Goal: Transaction & Acquisition: Subscribe to service/newsletter

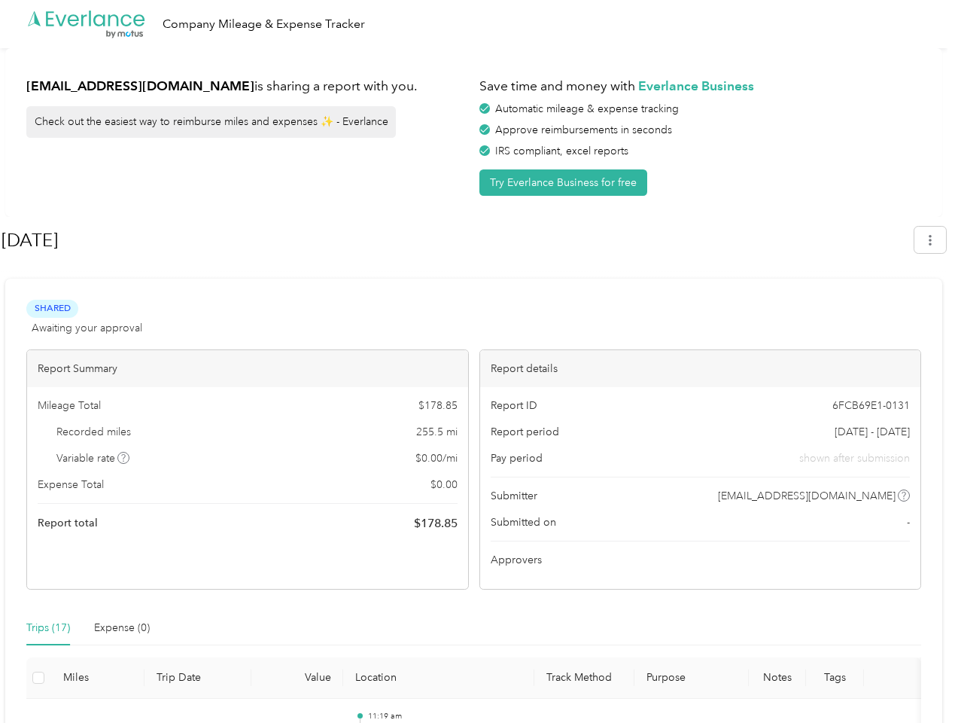
click at [480, 361] on div "Report details" at bounding box center [700, 368] width 441 height 37
click at [477, 24] on div ".cls-1 { fill: #00adee; } .cls-2 { fill: #fff; } .cls-3 { fill: #707372; } .cls…" at bounding box center [474, 24] width 948 height 48
click at [566, 182] on button "Try Everlance Business for free" at bounding box center [563, 182] width 168 height 26
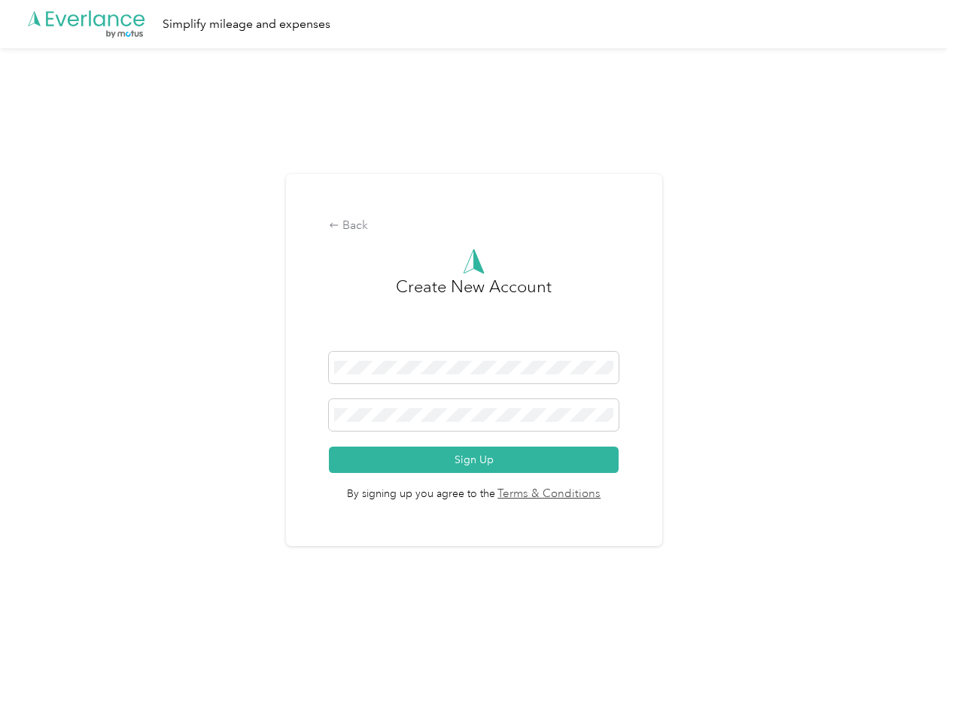
click at [124, 458] on div "Back Create New Account Sign Up By signing up you agree to the Terms & Conditio…" at bounding box center [474, 366] width 948 height 636
click at [593, 495] on link "Terms & Conditions" at bounding box center [548, 493] width 106 height 17
click at [48, 628] on div "Back Create New Account Sign Up By signing up you agree to the Terms & Conditio…" at bounding box center [474, 366] width 948 height 636
click at [122, 628] on div "Back Create New Account Sign Up By signing up you agree to the Terms & Conditio…" at bounding box center [474, 366] width 948 height 636
click at [38, 677] on div "Back Create New Account Sign Up By signing up you agree to the Terms & Conditio…" at bounding box center [474, 366] width 948 height 636
